Goal: Information Seeking & Learning: Compare options

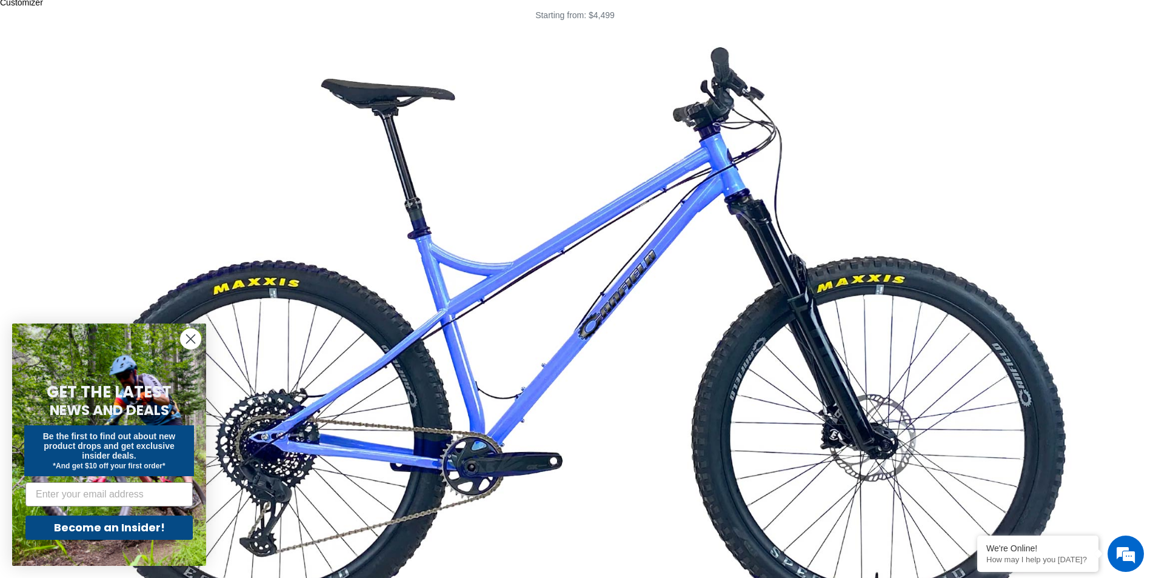
scroll to position [5092, 0]
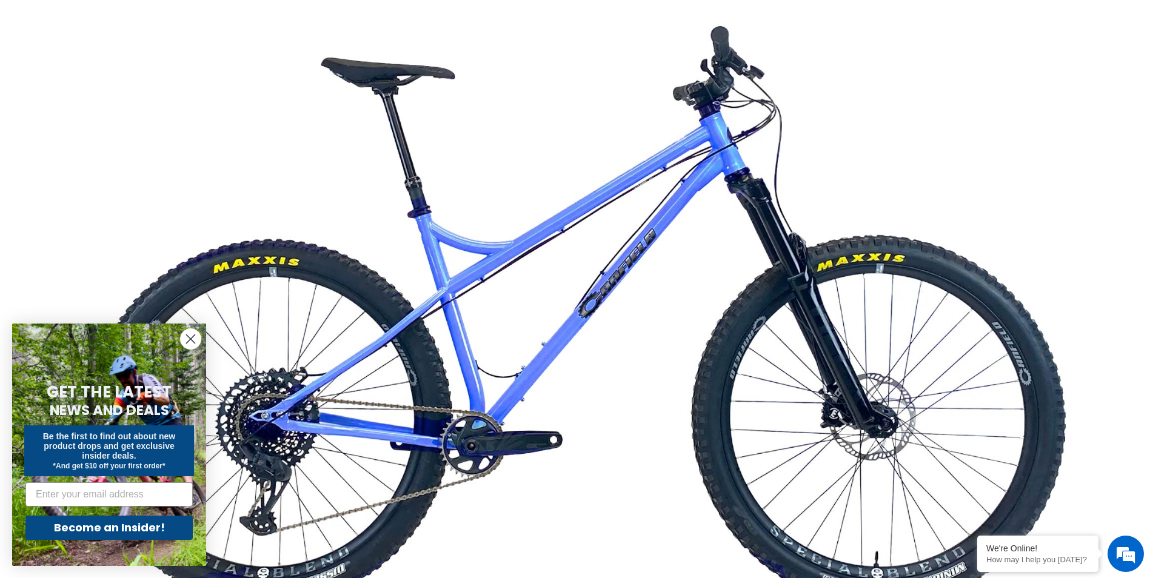
click at [515, 349] on img at bounding box center [575, 324] width 1150 height 646
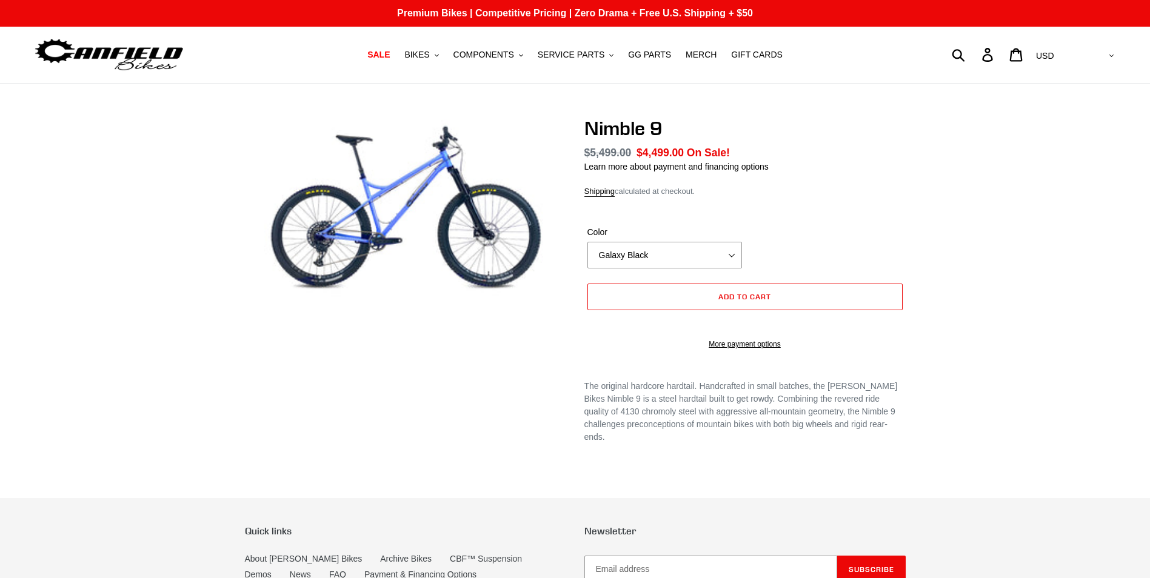
select select "highest-rating"
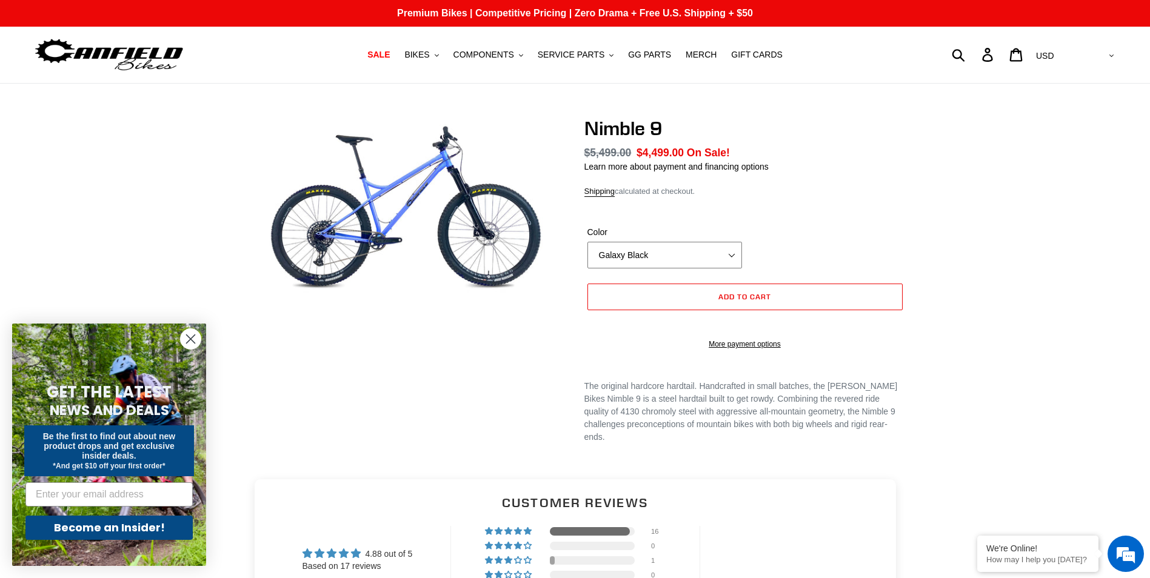
click at [730, 256] on select "Galaxy Black Purple Haze Bug Zapper Blue" at bounding box center [664, 255] width 155 height 27
click at [587, 242] on select "Galaxy Black Purple Haze Bug Zapper Blue" at bounding box center [664, 255] width 155 height 27
click at [734, 260] on select "Galaxy Black Purple Haze Bug Zapper Blue" at bounding box center [664, 255] width 155 height 27
select select "Galaxy Black"
click at [587, 242] on select "Galaxy Black Purple Haze Bug Zapper Blue" at bounding box center [664, 255] width 155 height 27
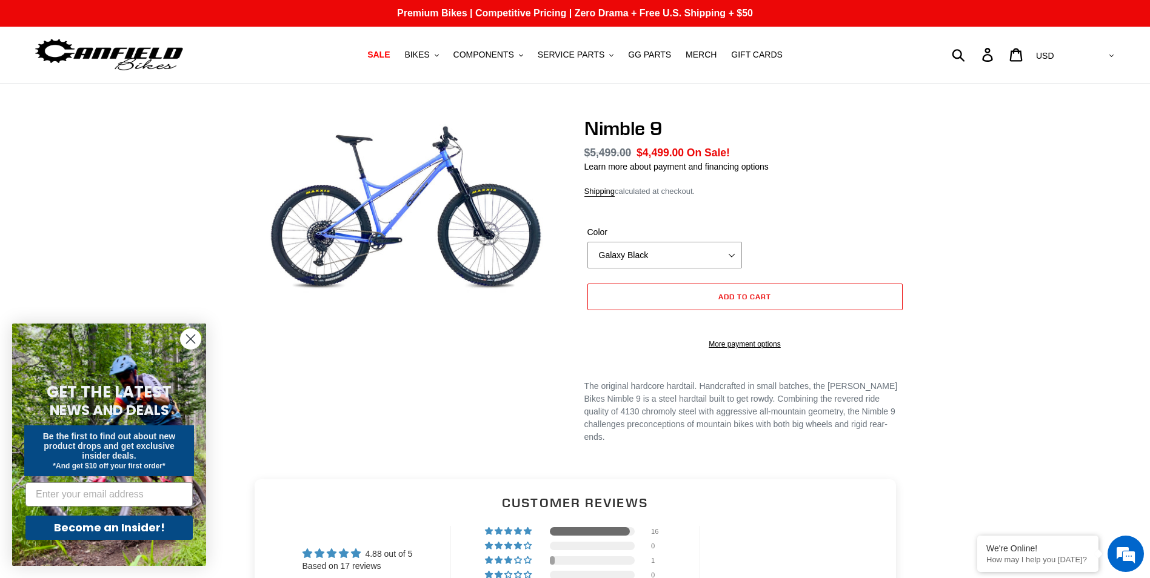
click at [966, 239] on div "Nimble 9 Regular price $5,499.00 Sale price $4,499.00 On Sale! Unit price / per…" at bounding box center [575, 291] width 1150 height 349
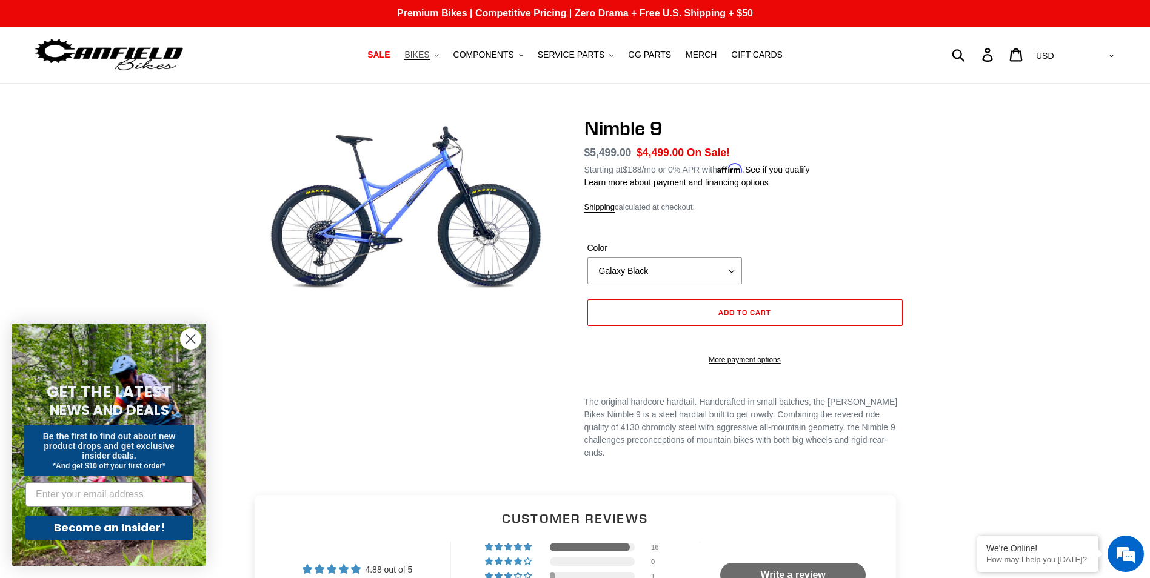
click at [427, 56] on span "BIKES" at bounding box center [416, 55] width 25 height 10
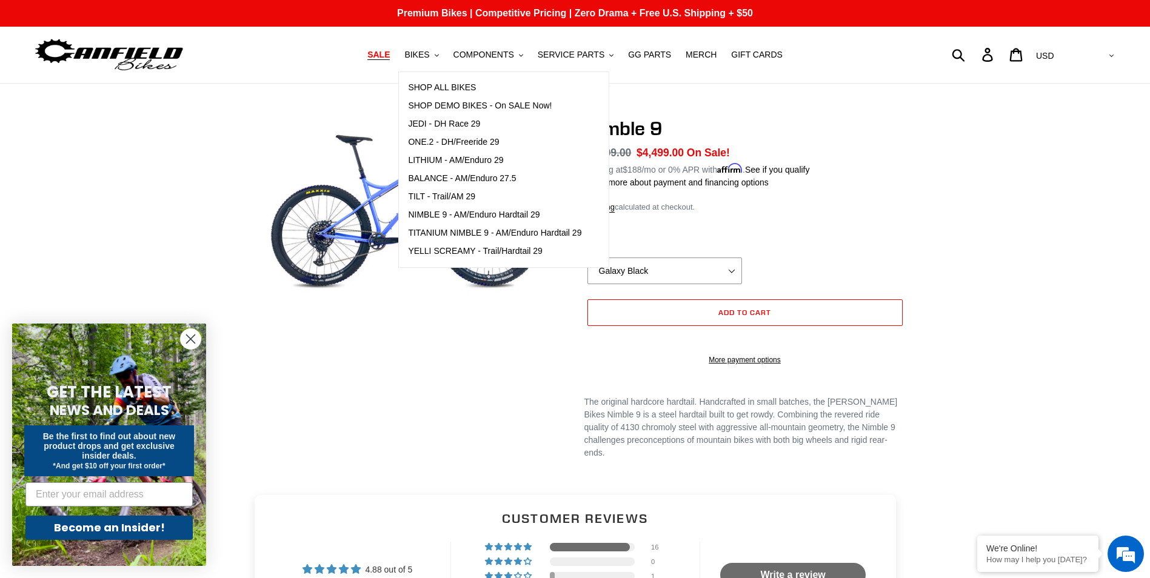
click at [390, 55] on span "SALE" at bounding box center [378, 55] width 22 height 10
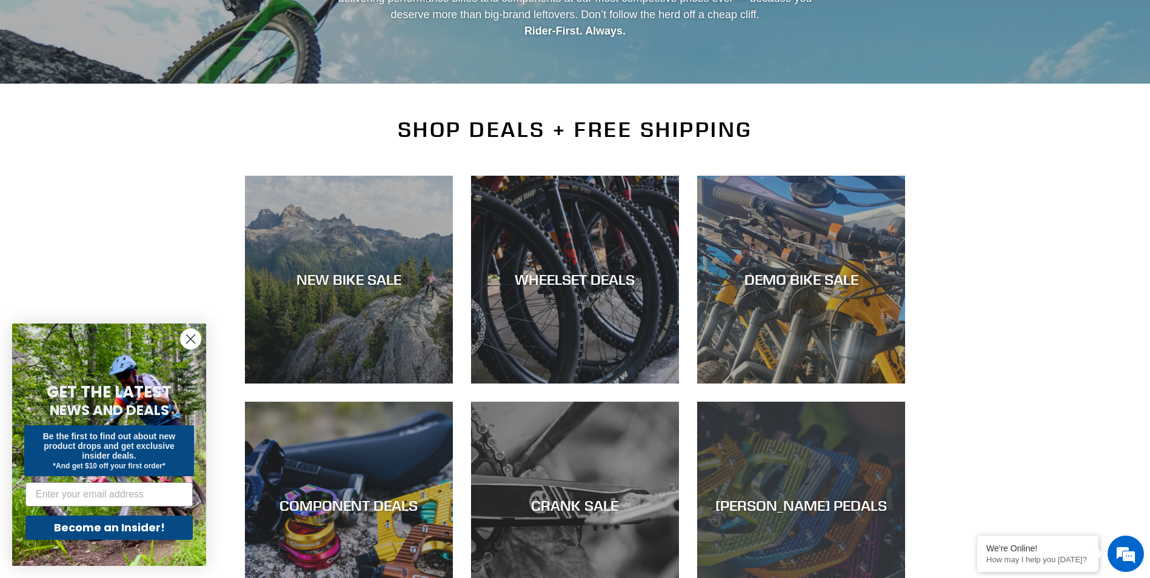
scroll to position [242, 0]
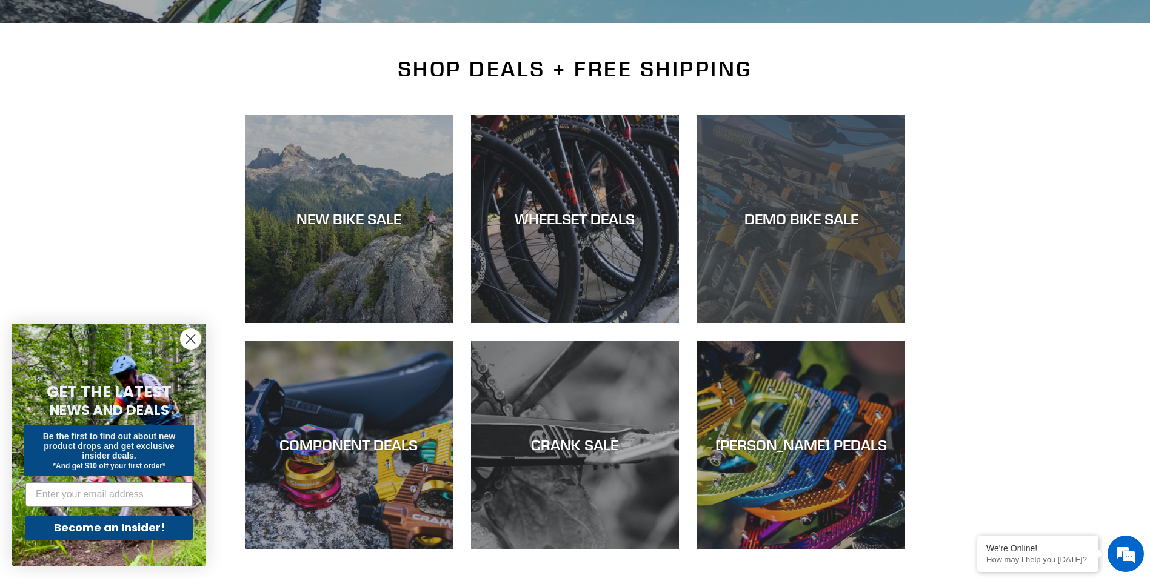
click at [819, 323] on div "DEMO BIKE SALE" at bounding box center [801, 323] width 208 height 0
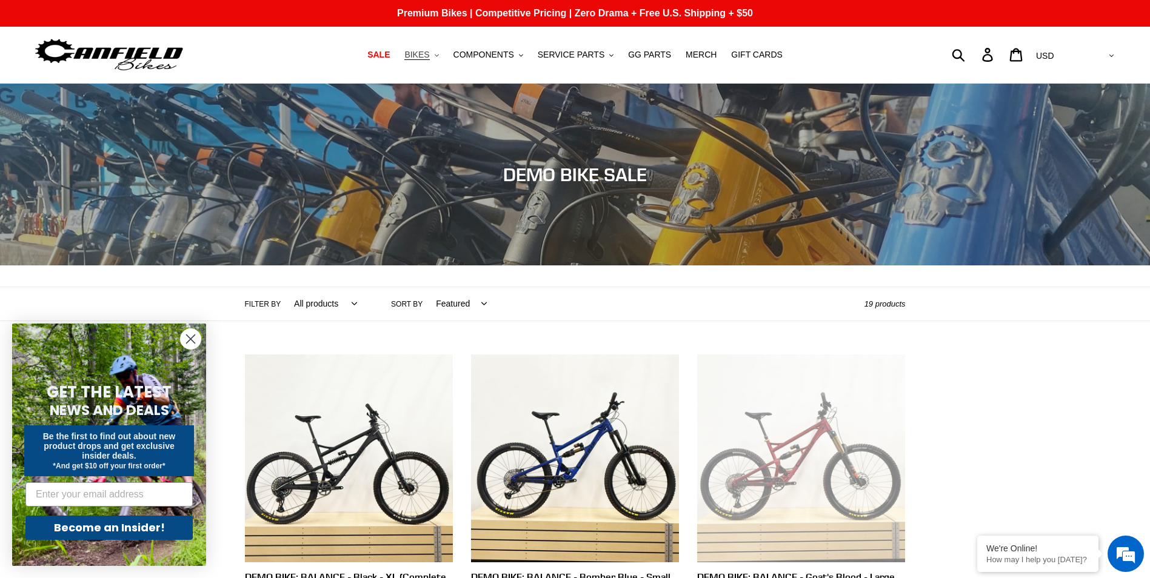
click at [429, 50] on span "BIKES" at bounding box center [416, 55] width 25 height 10
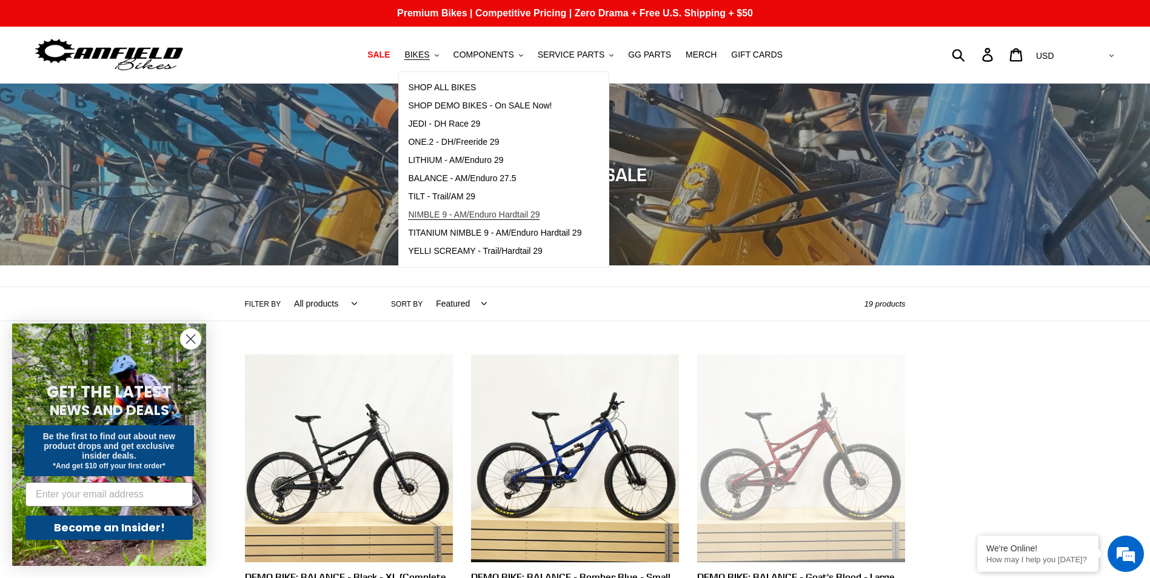
click at [470, 217] on span "NIMBLE 9 - AM/Enduro Hardtail 29" at bounding box center [474, 215] width 132 height 10
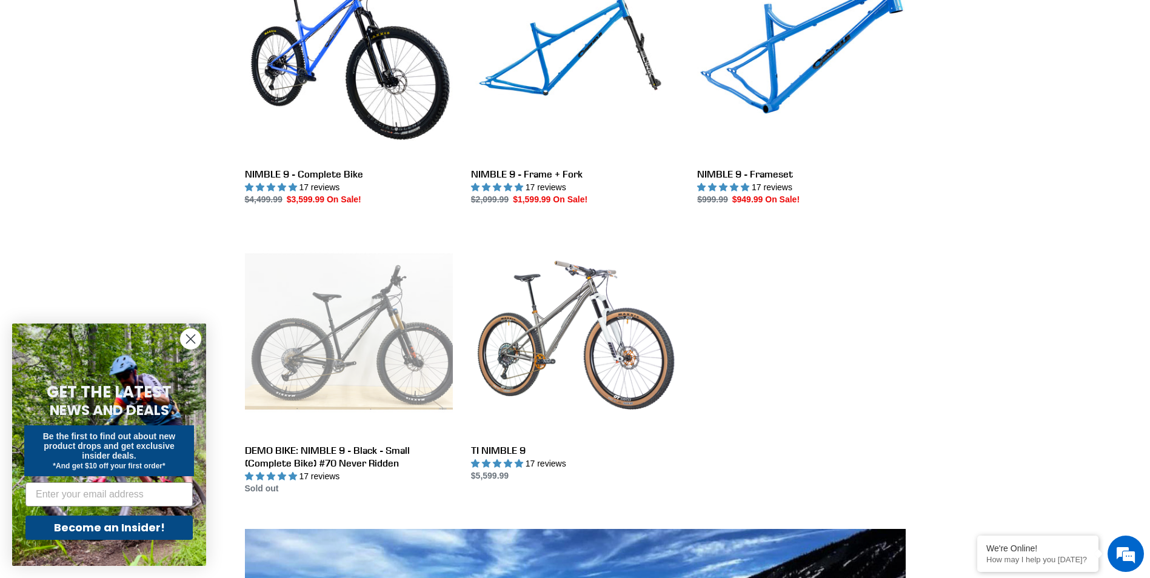
scroll to position [424, 0]
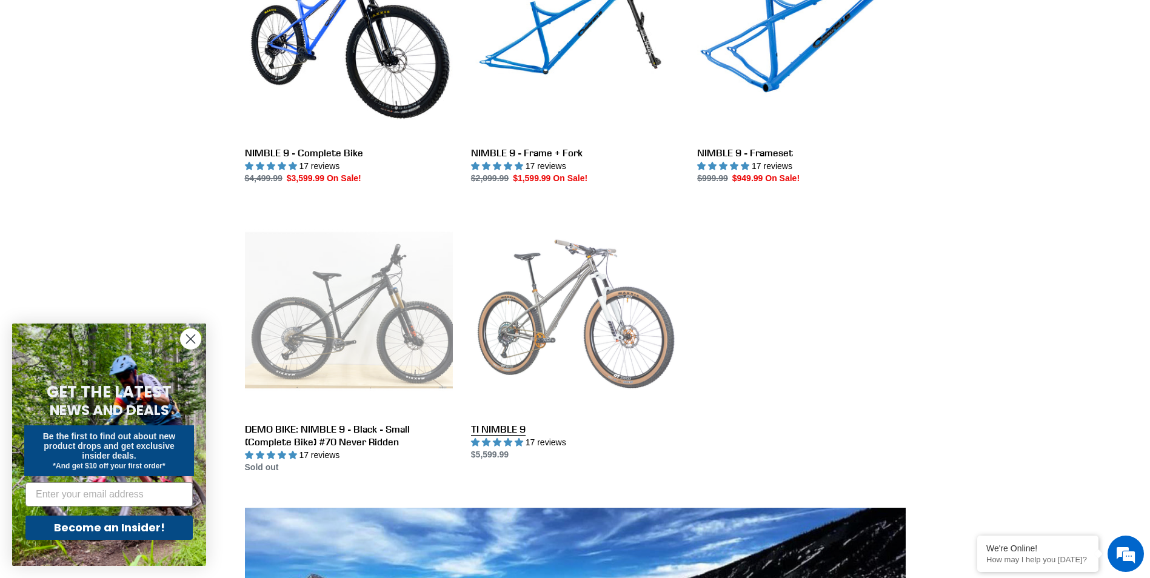
click at [566, 326] on link "TI NIMBLE 9" at bounding box center [575, 333] width 208 height 255
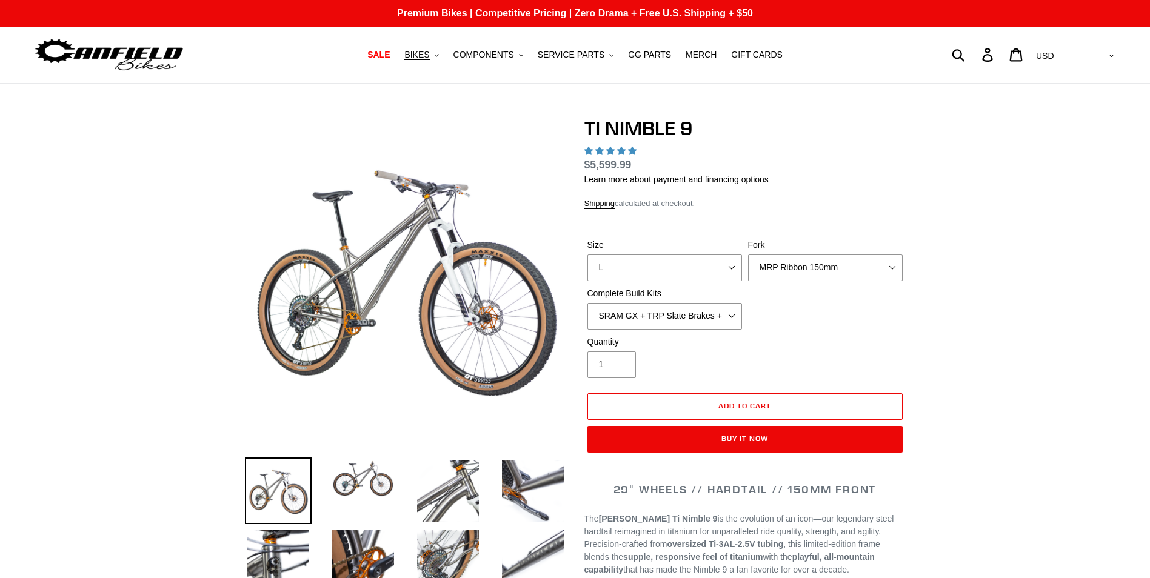
select select "highest-rating"
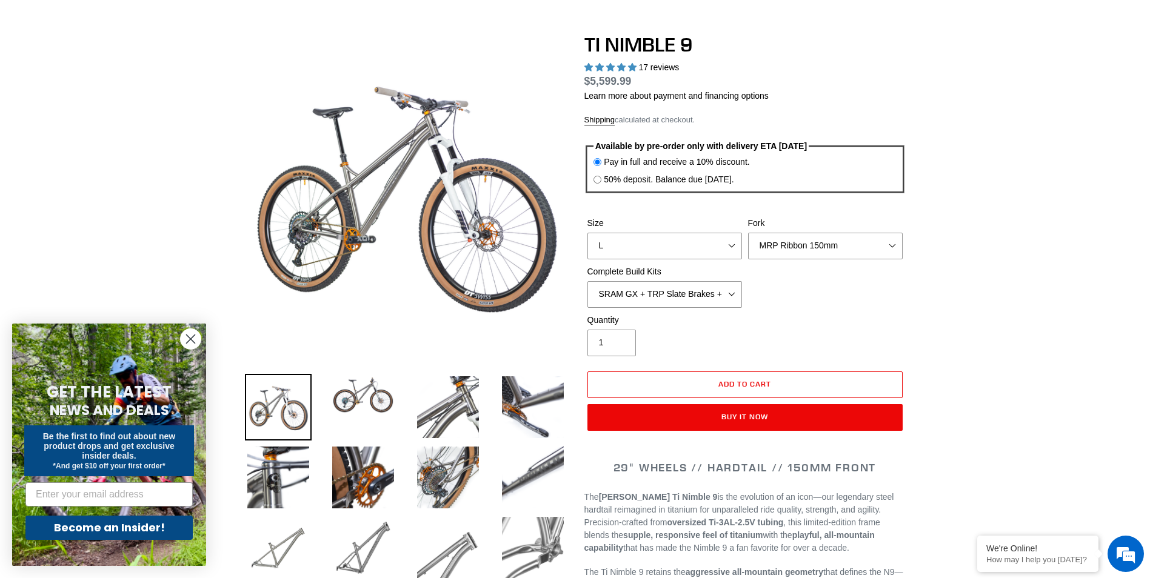
scroll to position [121, 0]
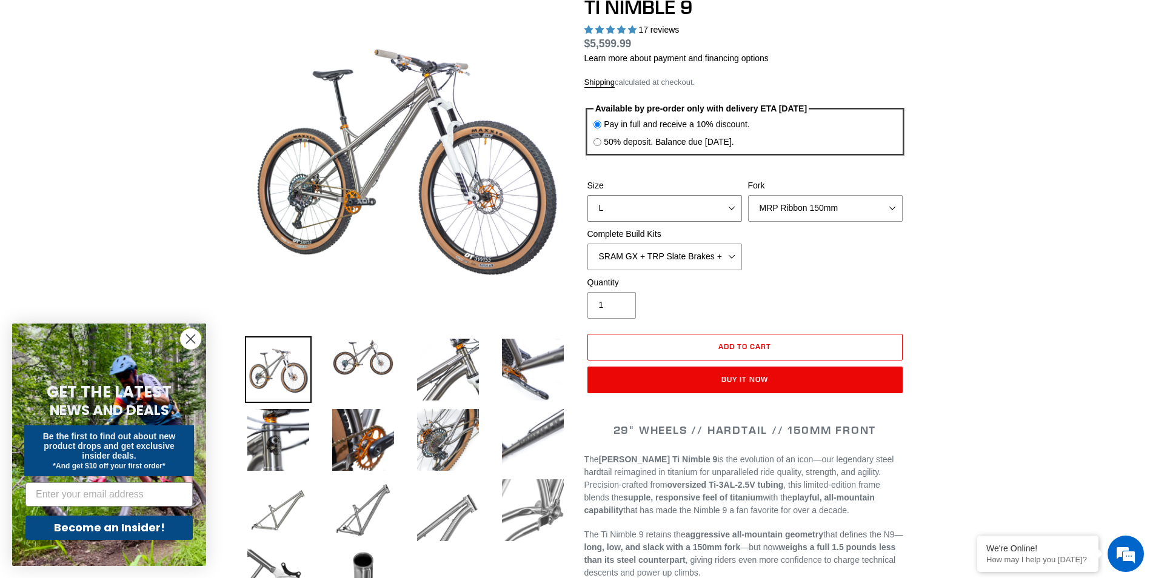
click at [736, 209] on select "S M L XL / XXL (Specify at checkout)" at bounding box center [664, 208] width 155 height 27
select select "M"
click at [587, 195] on select "S M L XL / XXL (Specify at checkout)" at bounding box center [664, 208] width 155 height 27
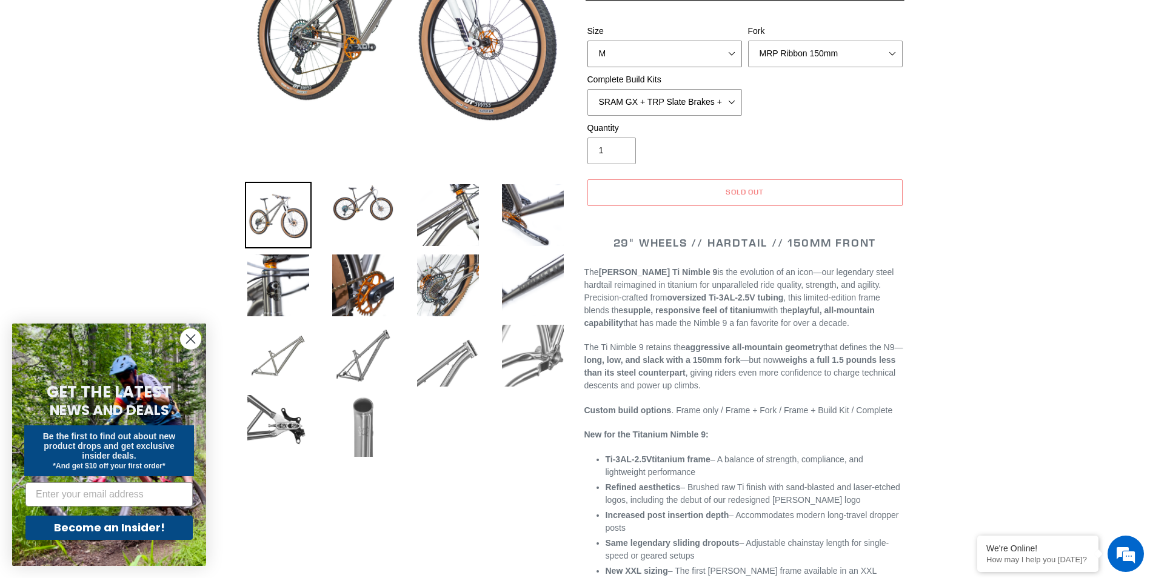
scroll to position [364, 0]
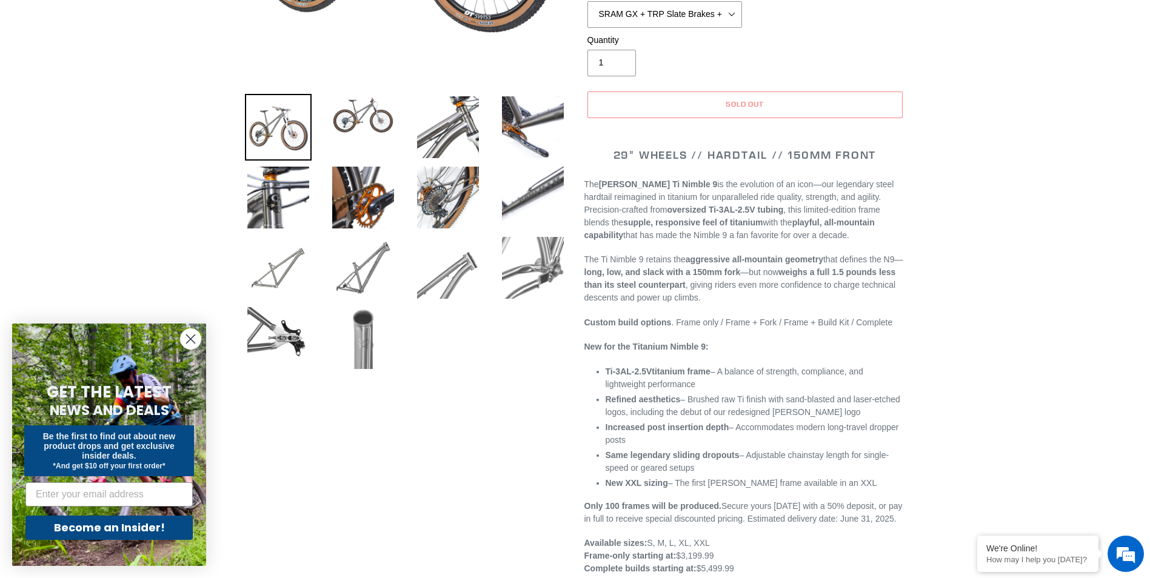
click at [363, 342] on img at bounding box center [363, 338] width 67 height 67
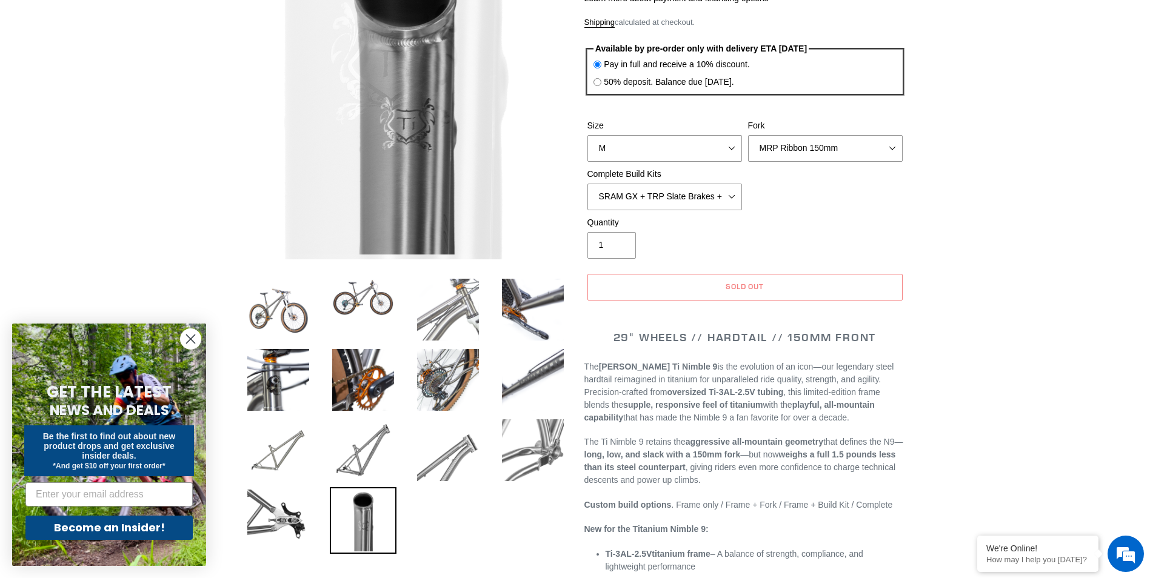
scroll to position [182, 0]
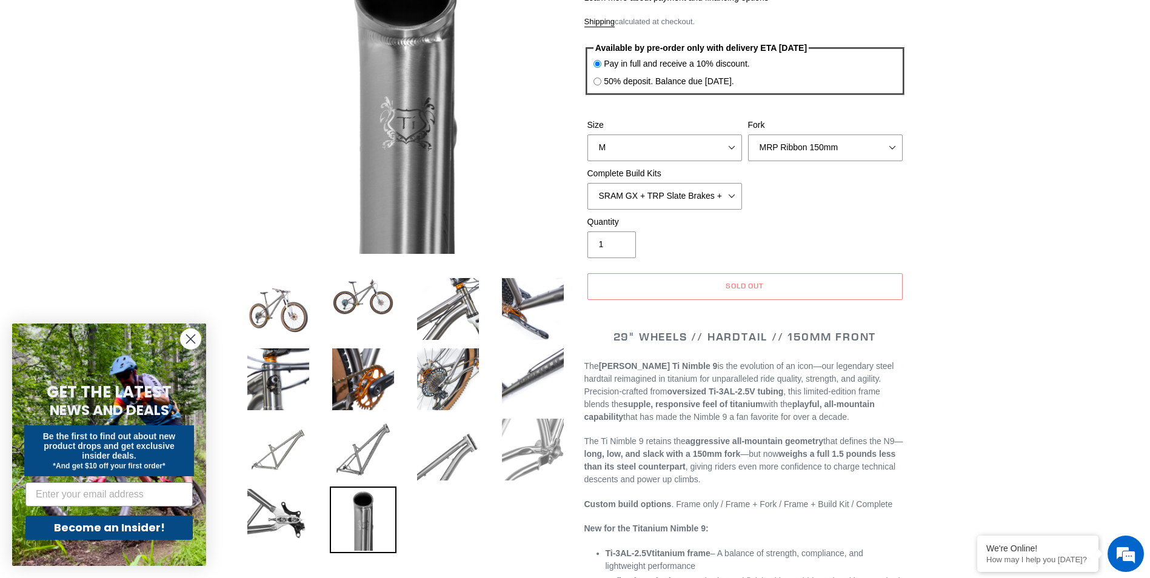
click at [544, 456] on img at bounding box center [532, 449] width 67 height 67
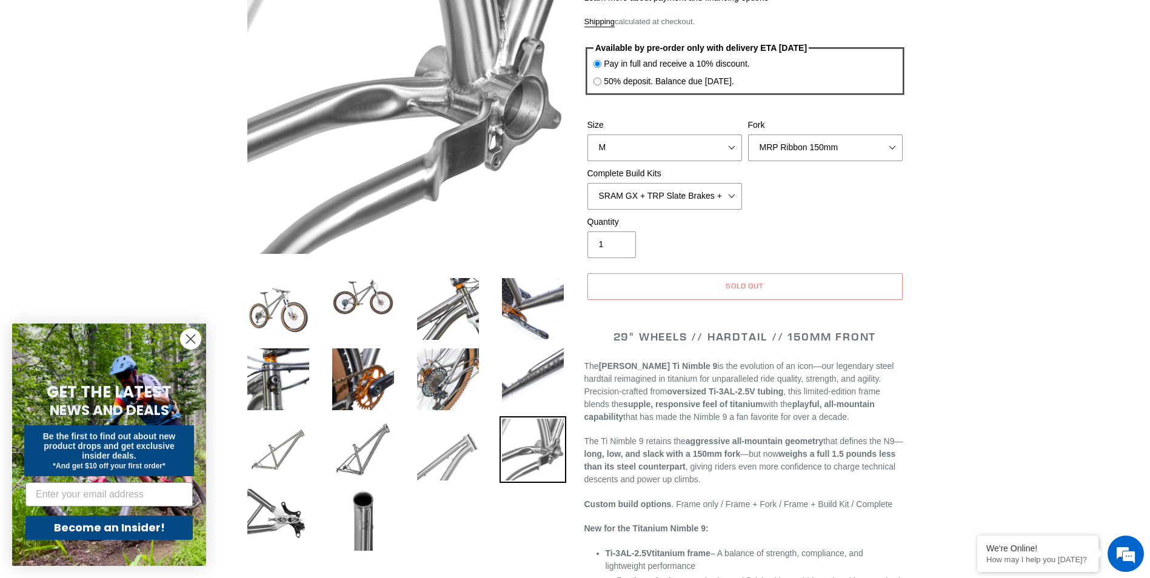
click at [469, 458] on img at bounding box center [448, 449] width 67 height 67
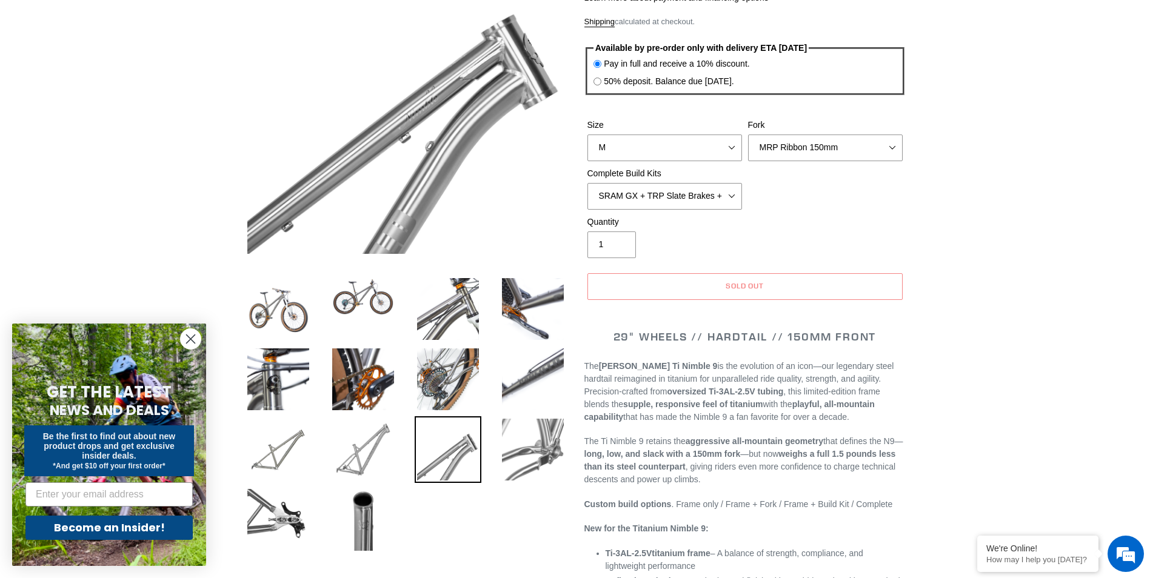
click at [366, 450] on img at bounding box center [363, 449] width 67 height 67
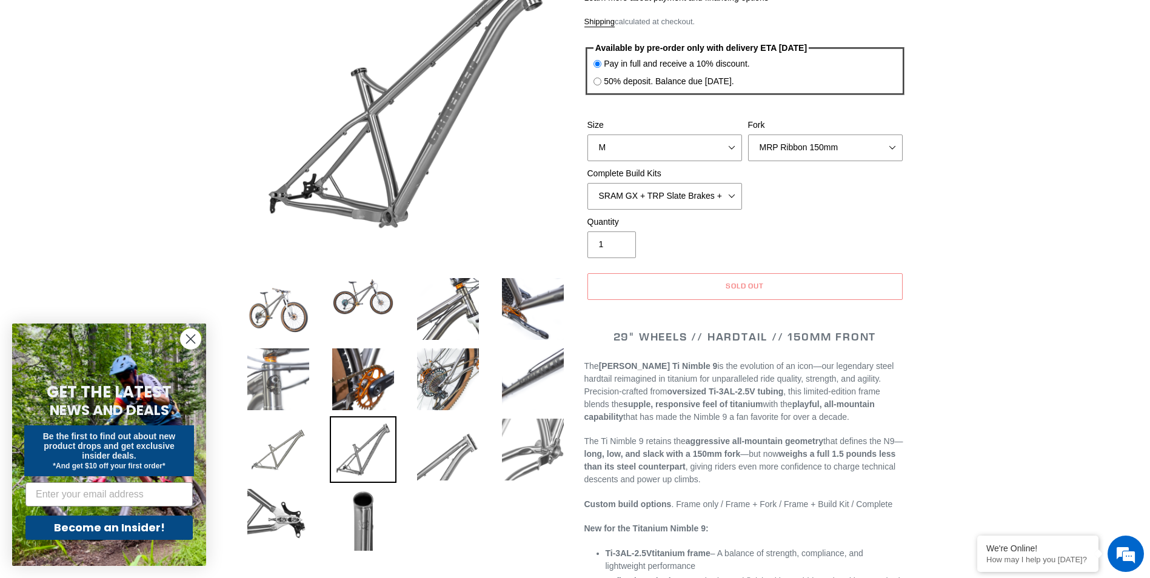
click at [282, 365] on img at bounding box center [278, 379] width 67 height 67
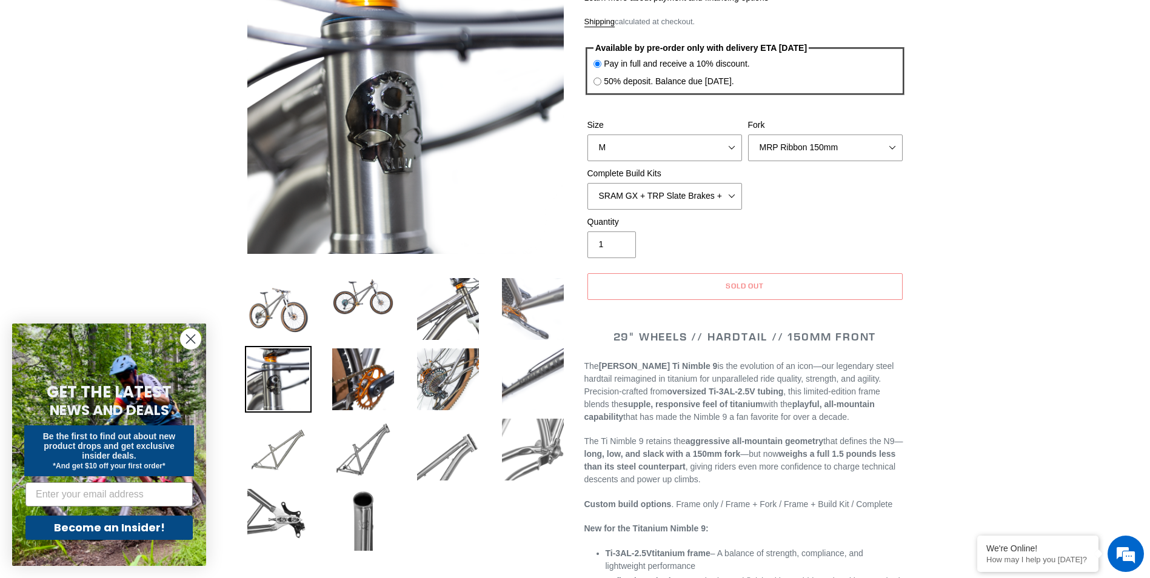
click at [536, 321] on img at bounding box center [532, 309] width 67 height 67
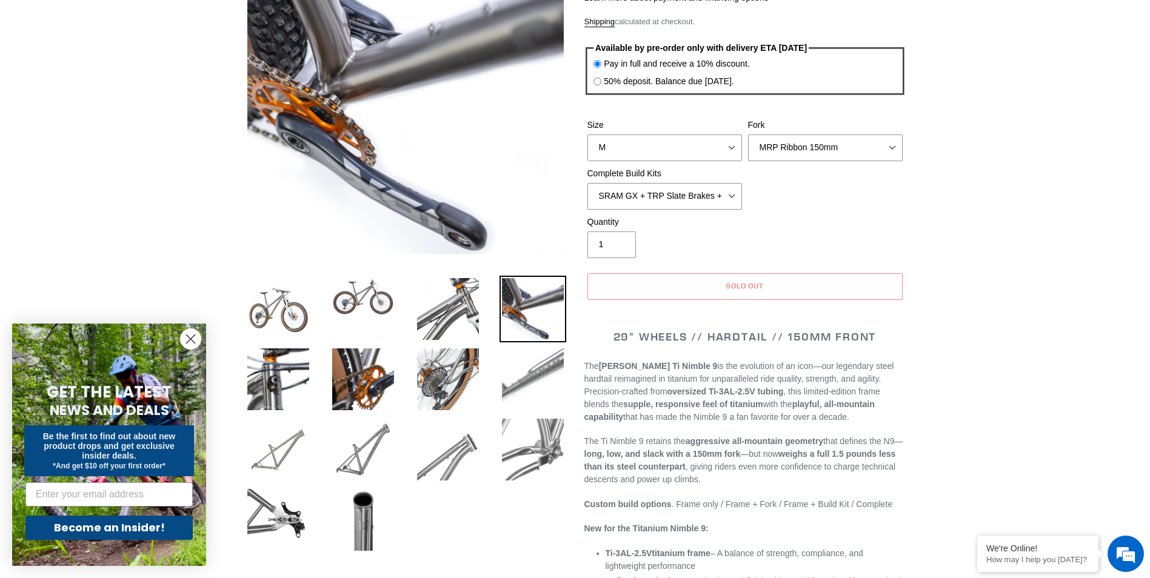
click at [524, 396] on img at bounding box center [532, 379] width 67 height 67
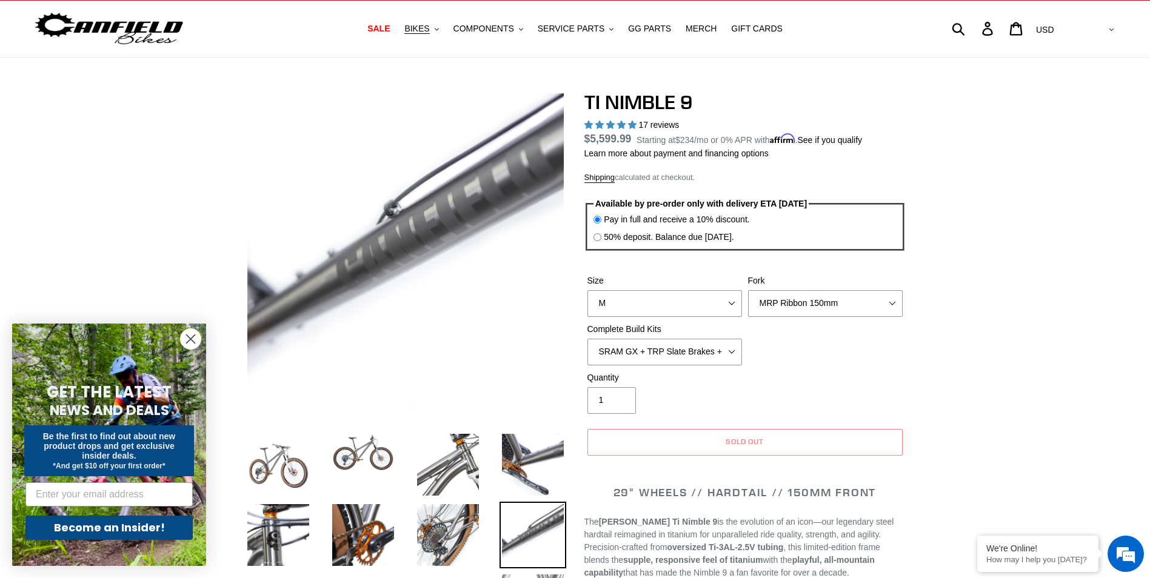
scroll to position [0, 0]
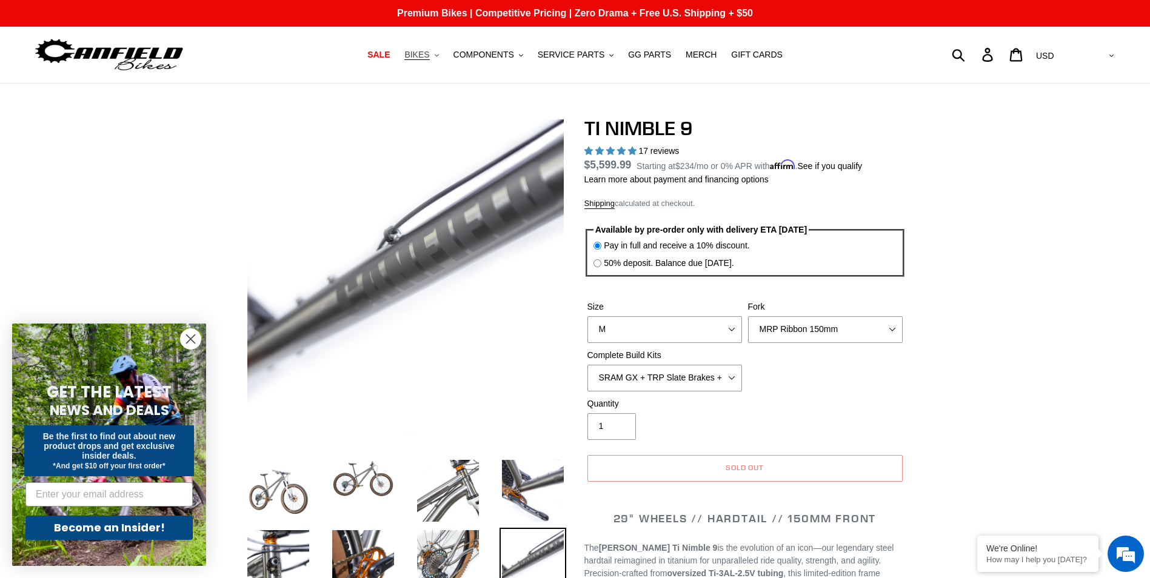
click at [426, 59] on span "BIKES" at bounding box center [416, 55] width 25 height 10
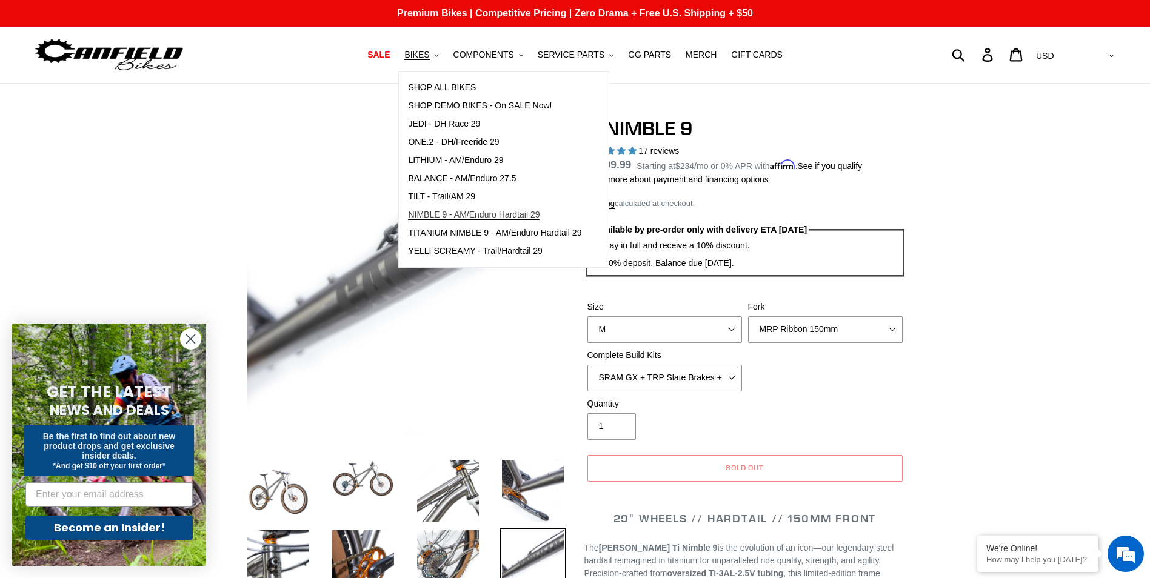
click at [455, 214] on span "NIMBLE 9 - AM/Enduro Hardtail 29" at bounding box center [474, 215] width 132 height 10
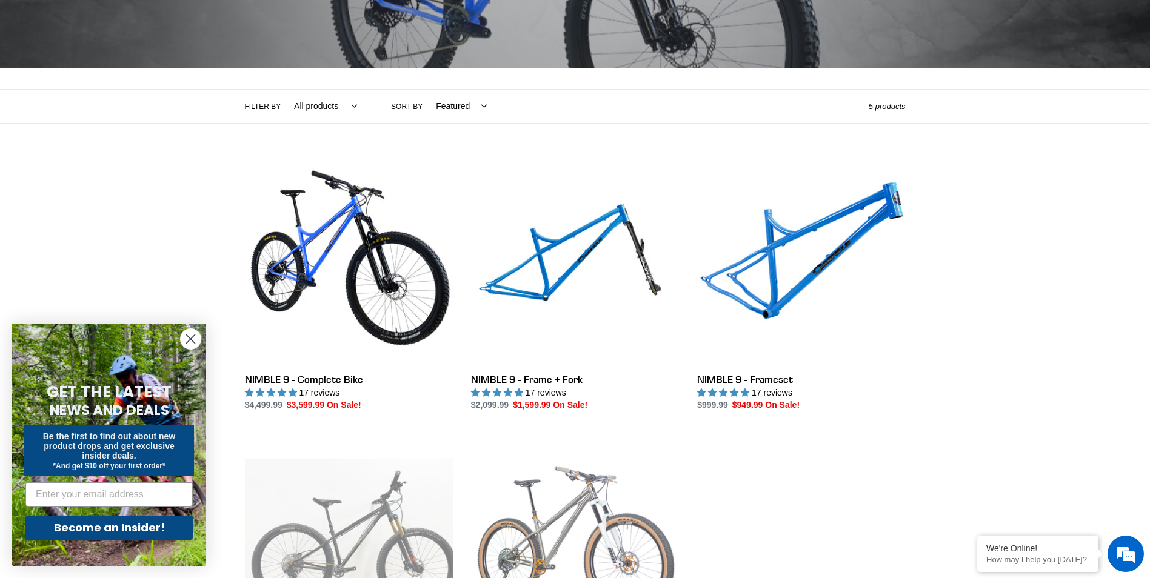
scroll to position [242, 0]
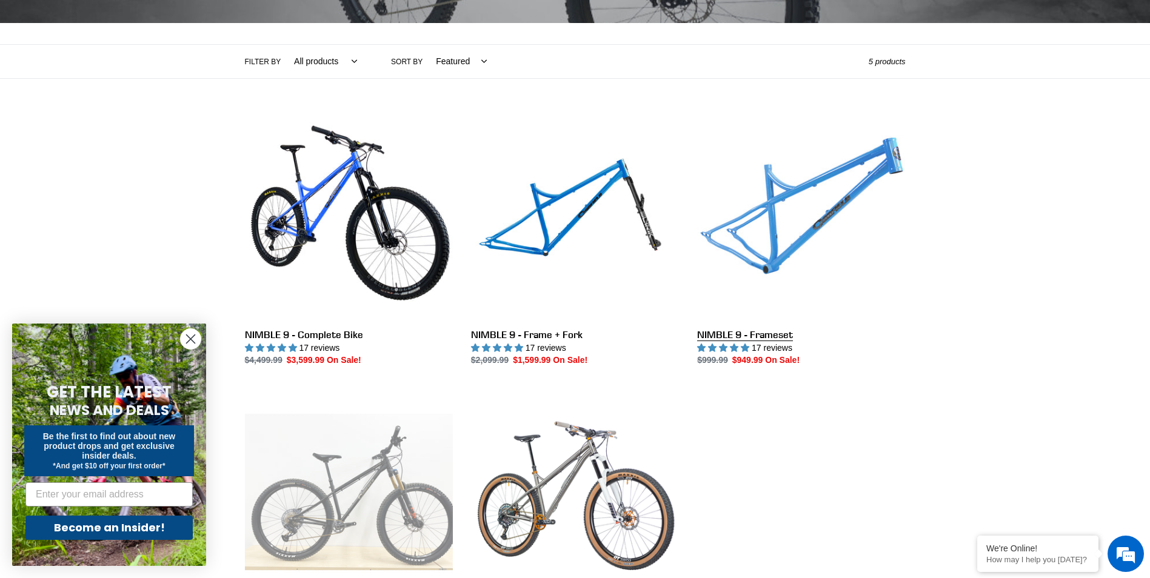
click at [747, 339] on link "NIMBLE 9 - Frameset" at bounding box center [801, 239] width 208 height 255
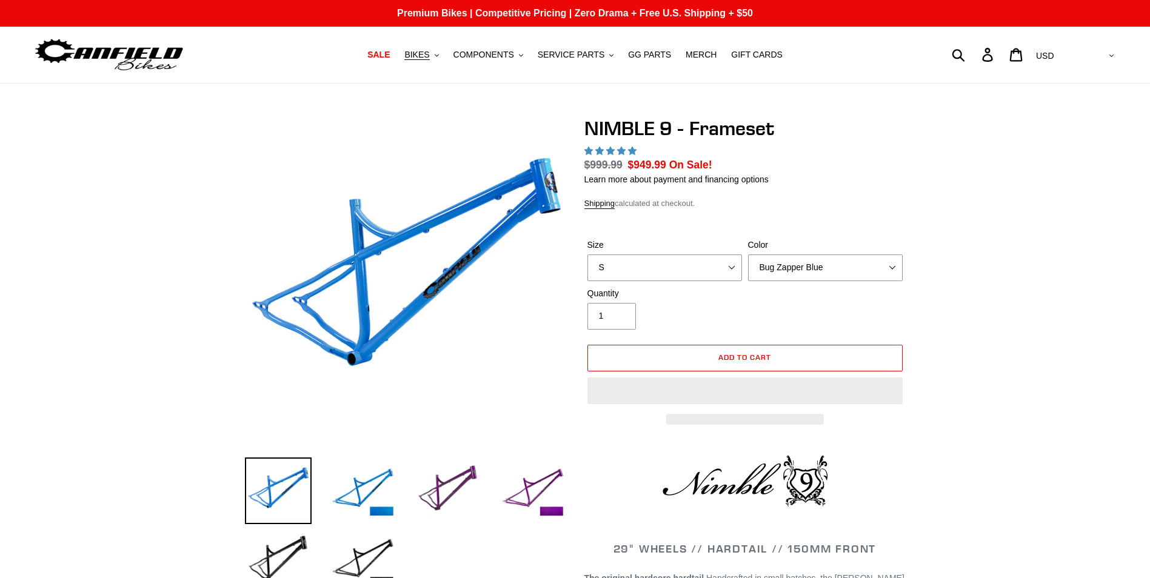
select select "highest-rating"
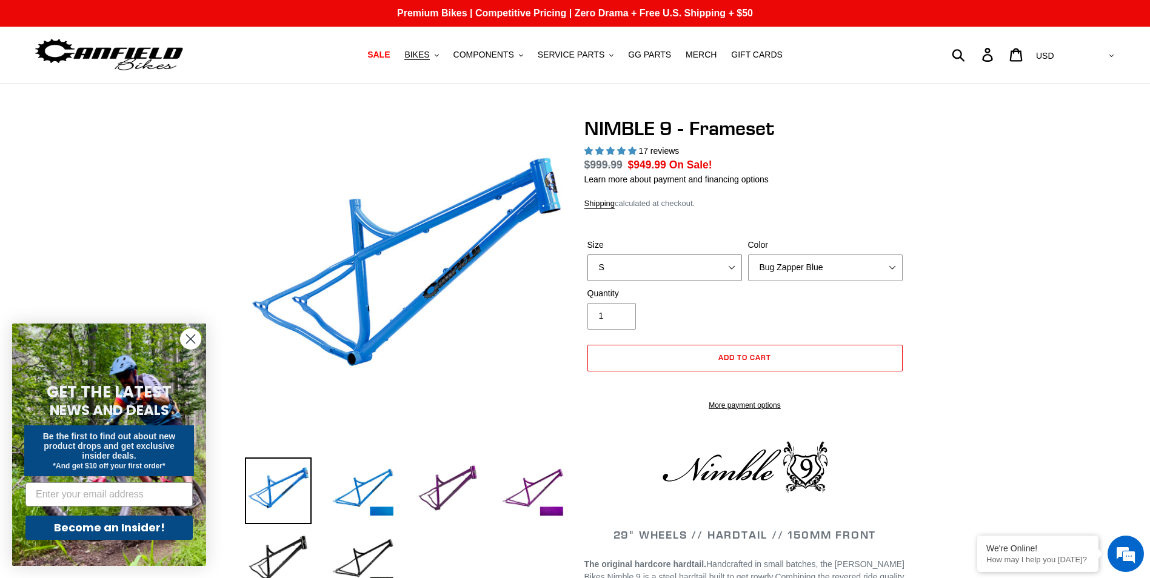
click at [726, 267] on select "S M L XL" at bounding box center [664, 268] width 155 height 27
select select "M"
click at [587, 255] on select "S M L XL" at bounding box center [664, 268] width 155 height 27
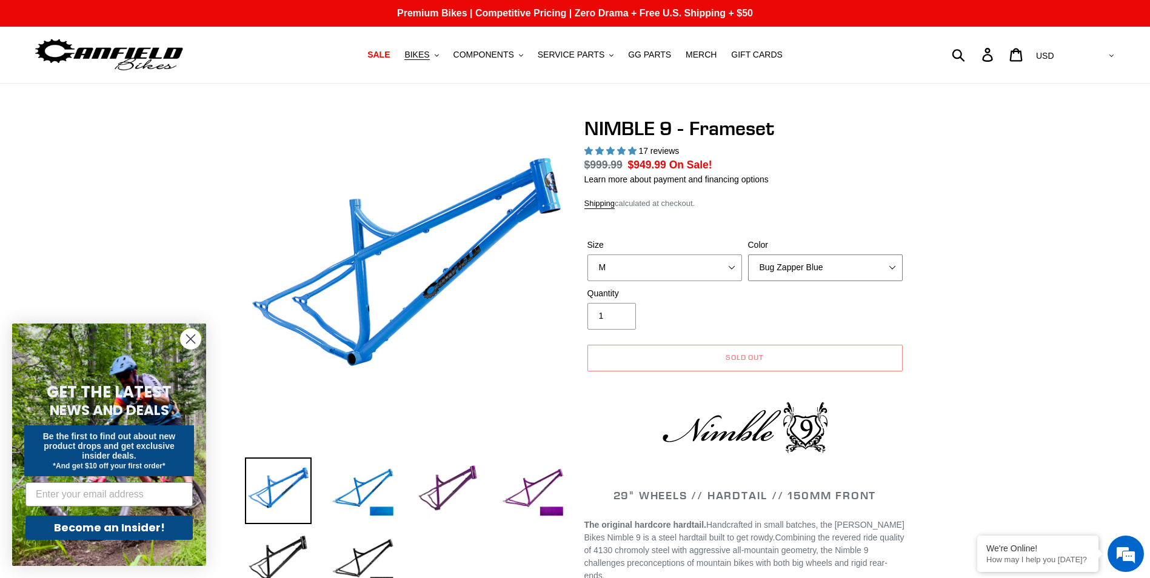
click at [889, 267] on select "Bug Zapper Blue Purple Haze -Sold Out Galaxy Black" at bounding box center [825, 268] width 155 height 27
click at [748, 255] on select "Bug Zapper Blue Purple Haze -Sold Out Galaxy Black" at bounding box center [825, 268] width 155 height 27
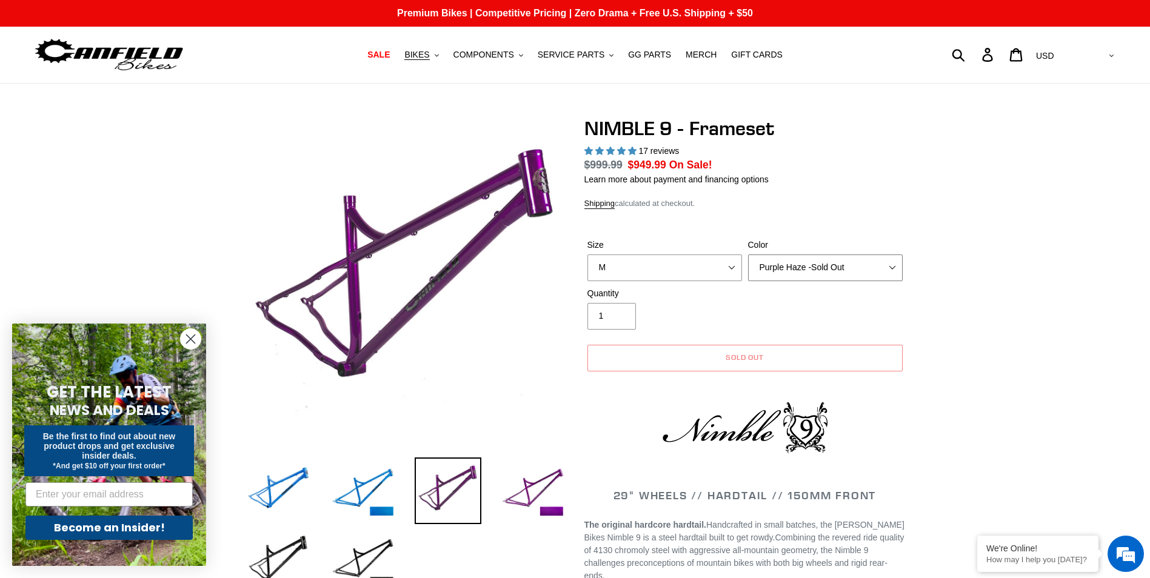
click at [882, 265] on select "Bug Zapper Blue Purple Haze -Sold Out Galaxy Black" at bounding box center [825, 268] width 155 height 27
select select "Galaxy Black"
click at [748, 255] on select "Bug Zapper Blue Purple Haze -Sold Out Galaxy Black" at bounding box center [825, 268] width 155 height 27
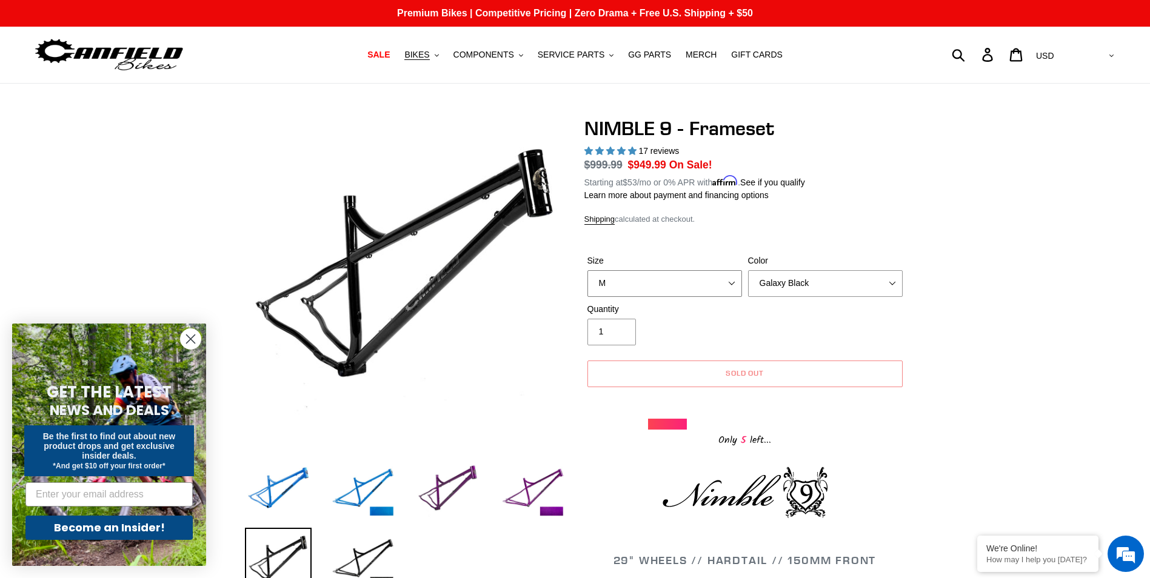
click at [724, 279] on select "S M L XL" at bounding box center [664, 283] width 155 height 27
select select "S"
click at [587, 270] on select "S M L XL" at bounding box center [664, 283] width 155 height 27
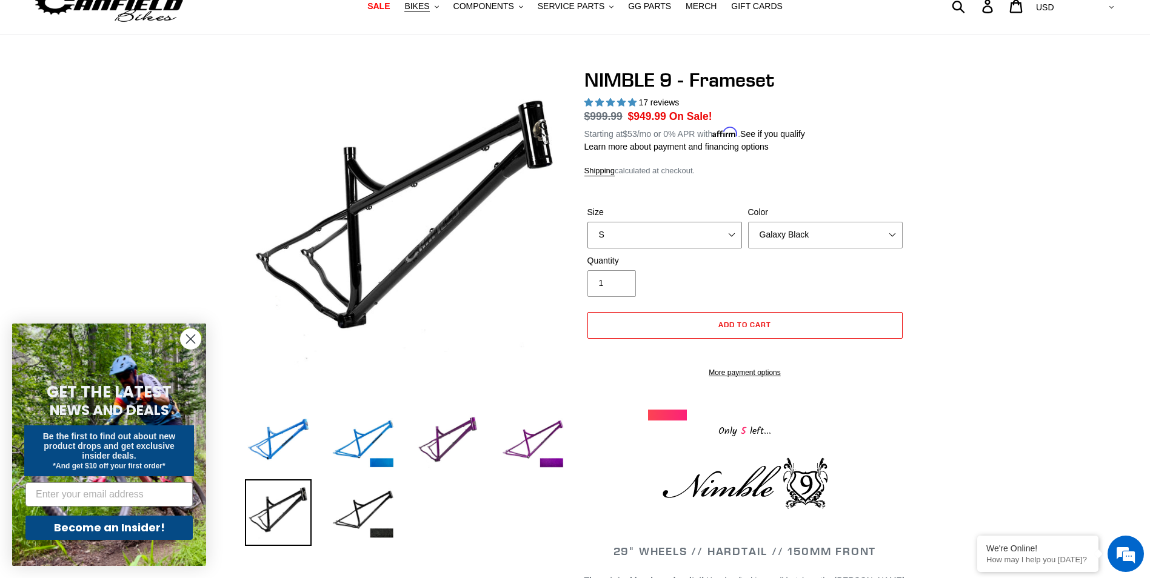
scroll to position [121, 0]
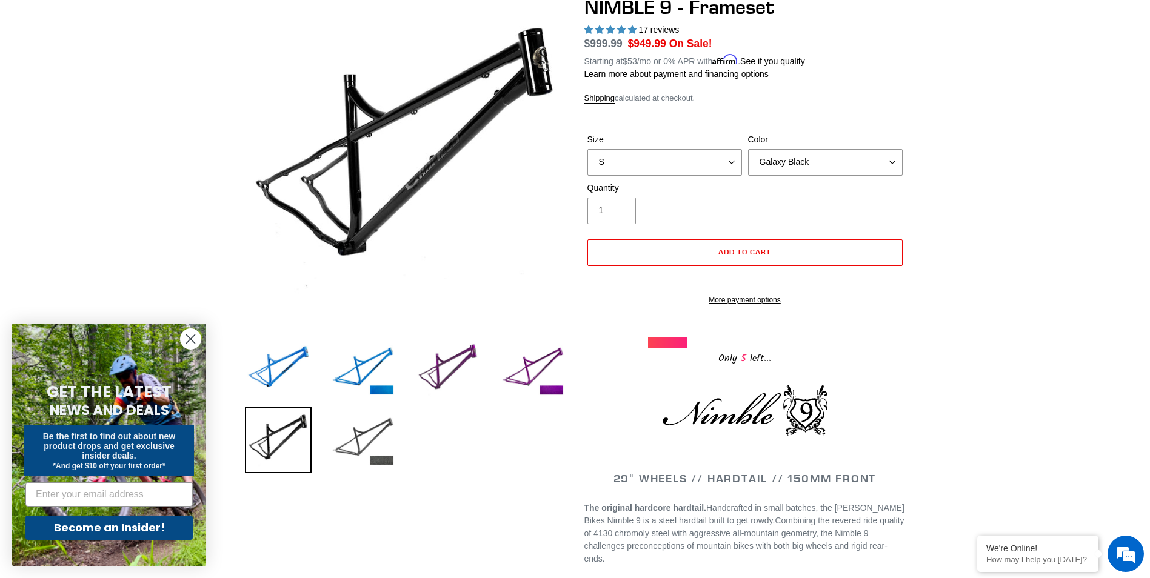
click at [384, 439] on img at bounding box center [363, 440] width 67 height 67
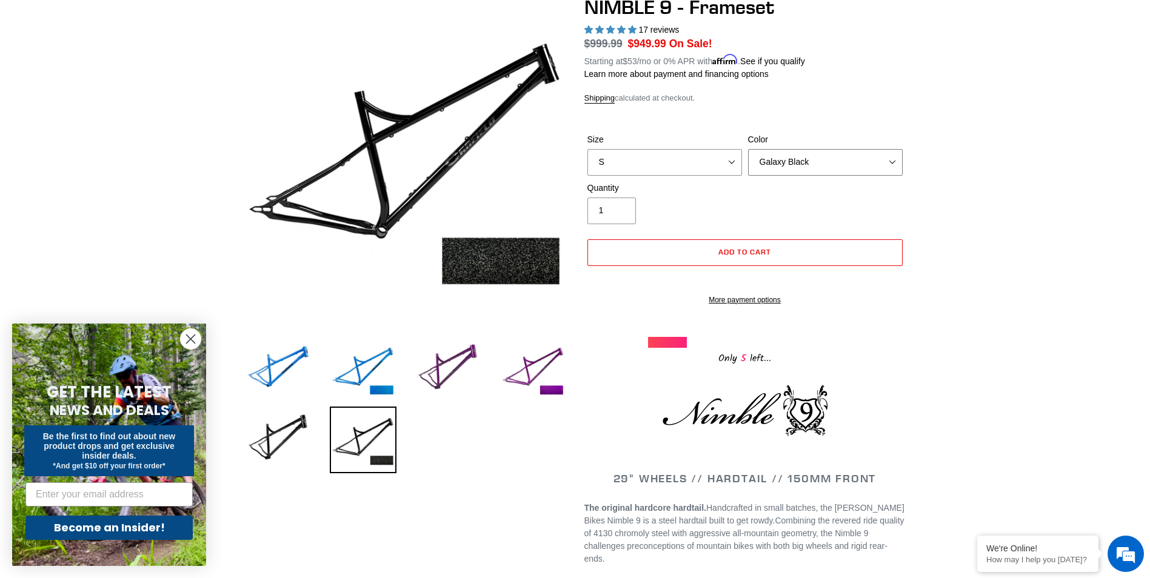
click at [886, 156] on select "Bug Zapper Blue Purple Haze -Sold Out Galaxy Black" at bounding box center [825, 162] width 155 height 27
select select "Bug Zapper Blue"
click at [748, 149] on select "Bug Zapper Blue Purple Haze -Sold Out Galaxy Black" at bounding box center [825, 162] width 155 height 27
